Goal: Communication & Community: Answer question/provide support

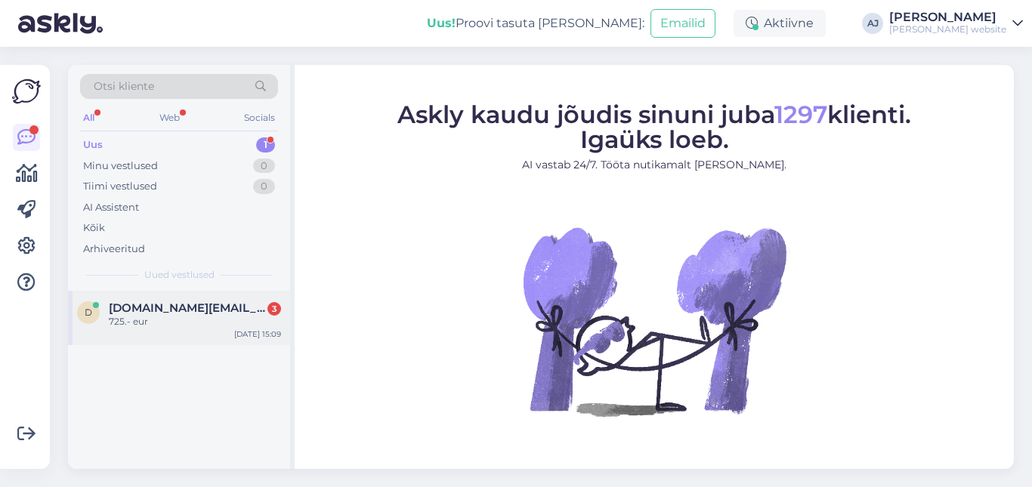
click at [160, 304] on span "[DOMAIN_NAME][EMAIL_ADDRESS][DOMAIN_NAME]" at bounding box center [187, 308] width 157 height 14
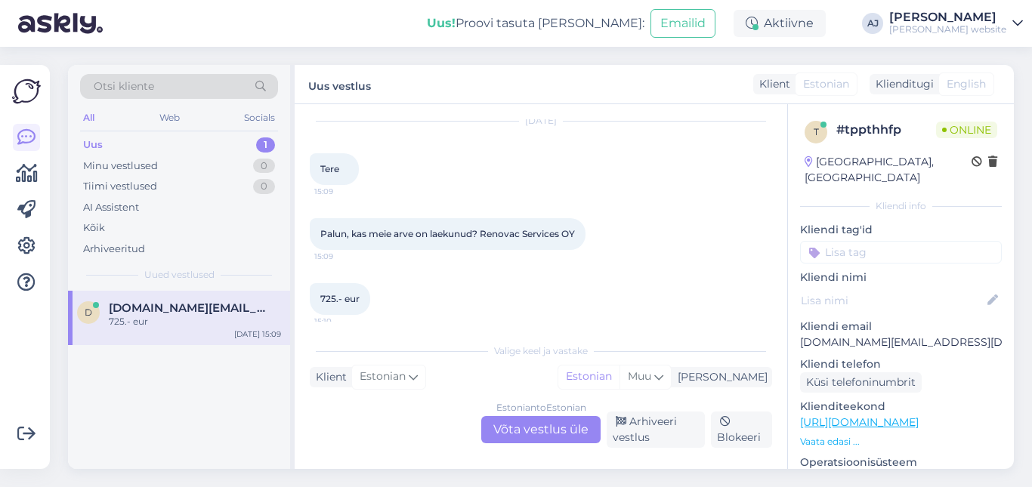
scroll to position [56, 0]
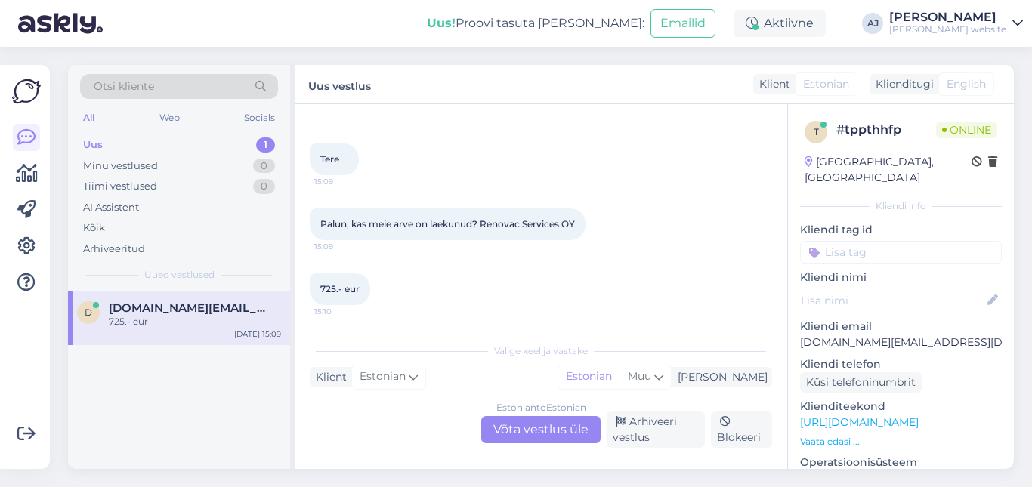
click at [511, 425] on div "Estonian to Estonian Võta vestlus üle" at bounding box center [540, 429] width 119 height 27
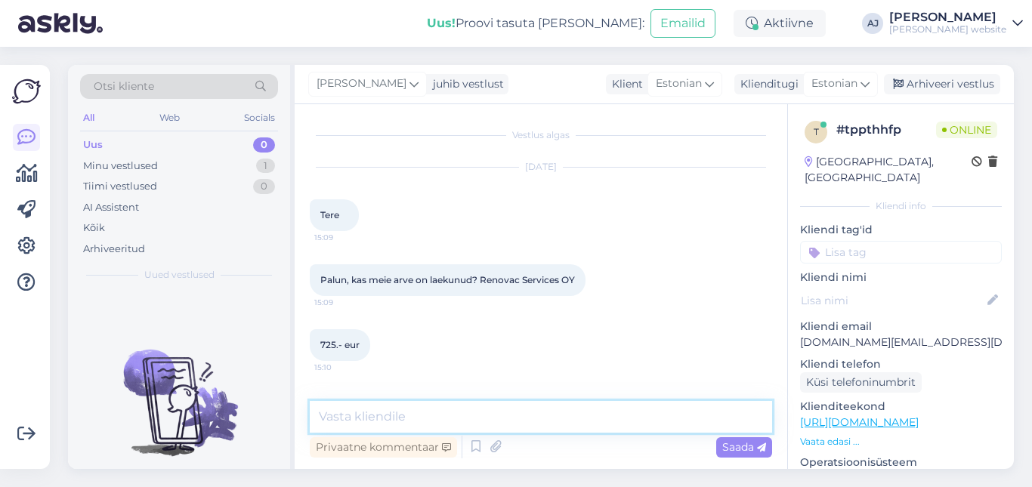
click at [343, 417] on textarea at bounding box center [541, 417] width 462 height 32
type textarea "Jaa, [PERSON_NAME]"
click at [723, 447] on span "Saada" at bounding box center [744, 447] width 44 height 14
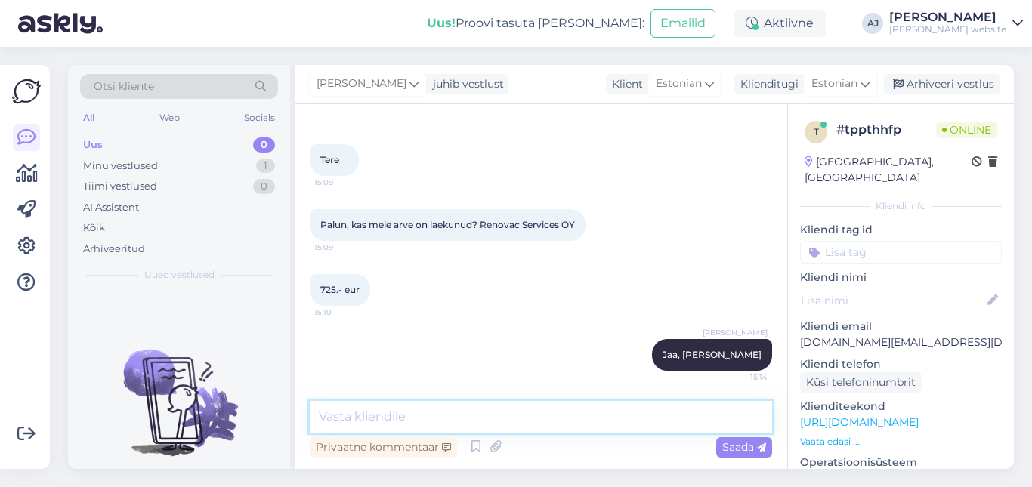
click at [371, 420] on textarea at bounding box center [541, 417] width 462 height 32
type textarea "Võib siis järgi tulla"
click at [720, 447] on div "Saada" at bounding box center [744, 447] width 56 height 20
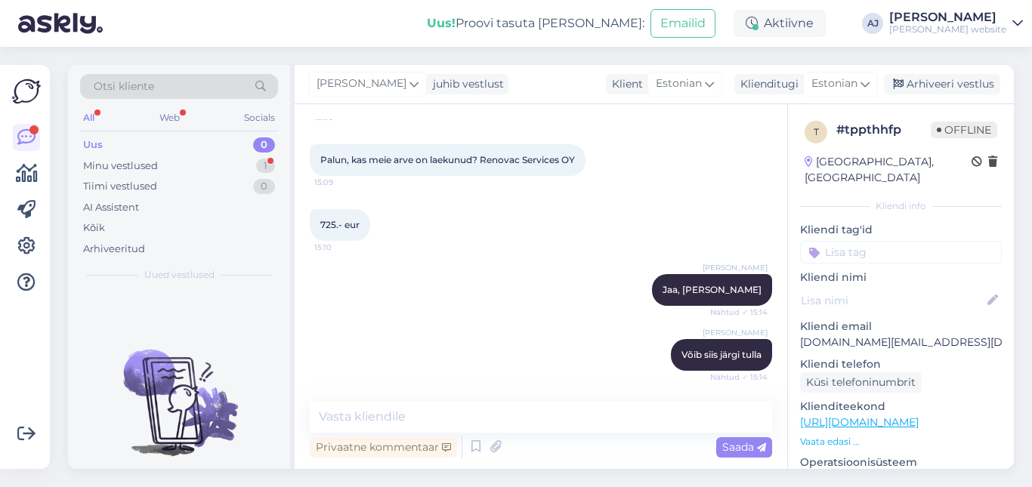
scroll to position [185, 0]
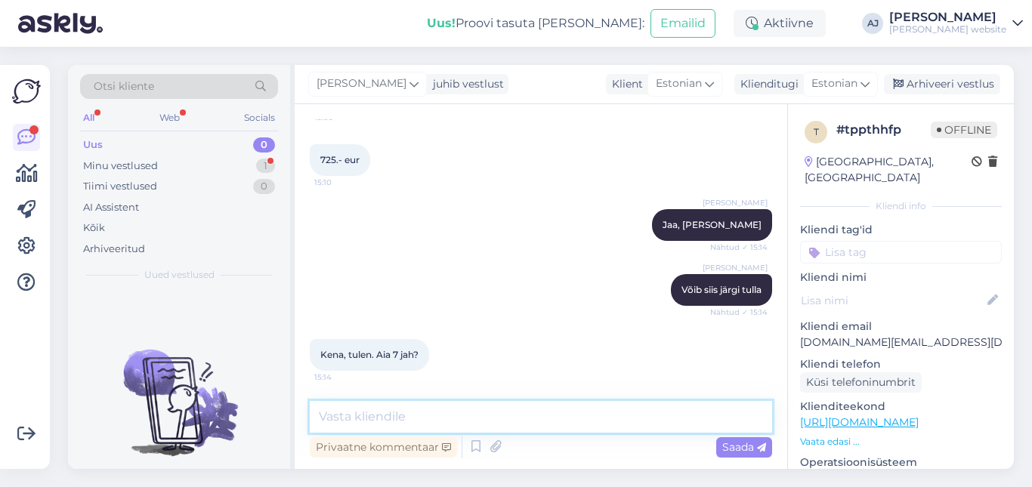
click at [337, 413] on textarea at bounding box center [541, 417] width 462 height 32
type textarea "Jah"
click at [737, 450] on span "Saada" at bounding box center [744, 447] width 44 height 14
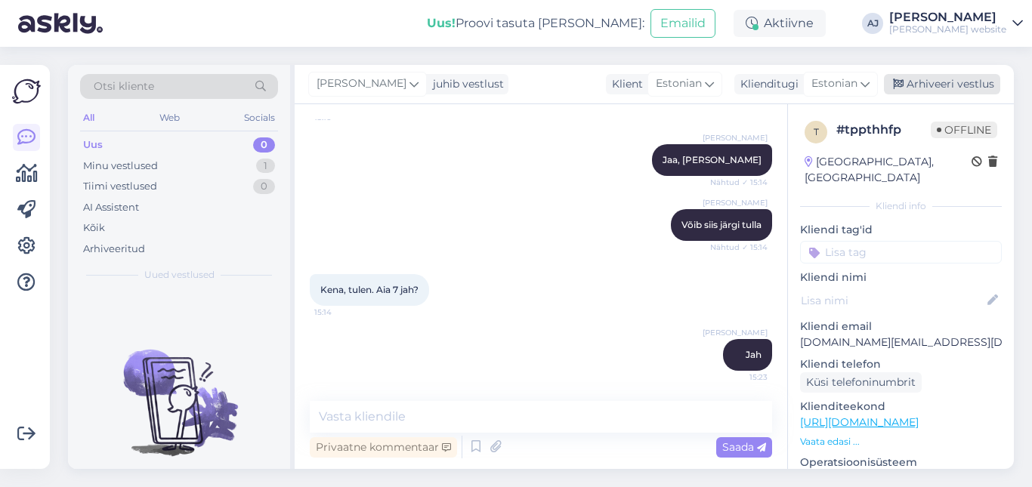
click at [960, 80] on div "Arhiveeri vestlus" at bounding box center [942, 84] width 116 height 20
